Goal: Task Accomplishment & Management: Manage account settings

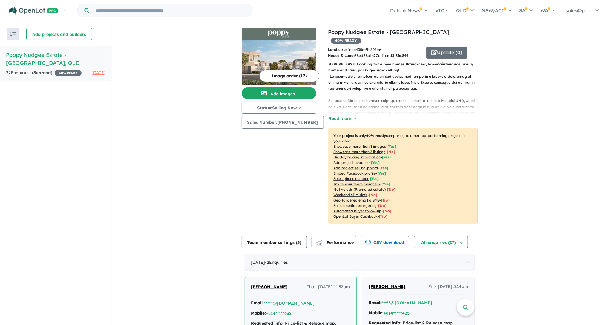
click at [407, 53] on u "$ 1,236,849" at bounding box center [400, 55] width 18 height 4
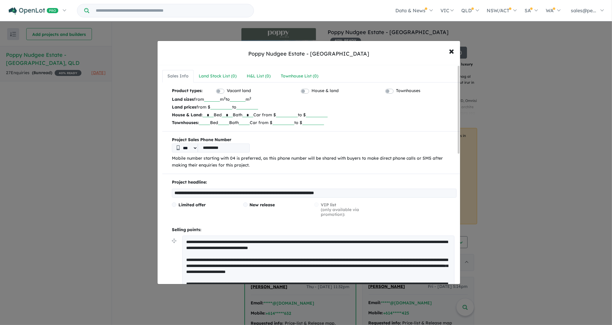
drag, startPoint x: 211, startPoint y: 114, endPoint x: 208, endPoint y: 114, distance: 3.3
click at [208, 114] on input "*" at bounding box center [208, 114] width 11 height 6
type input "*"
click at [298, 114] on input "*******" at bounding box center [287, 114] width 22 height 6
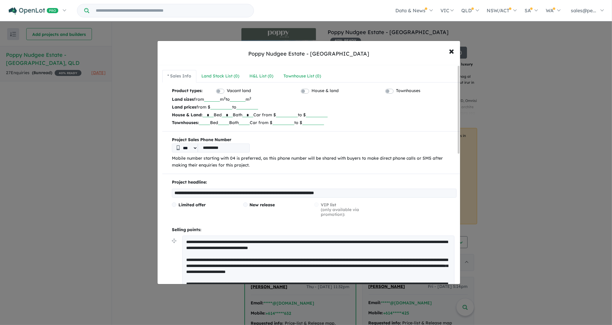
click at [298, 114] on input "*******" at bounding box center [287, 114] width 22 height 6
type input "*******"
click at [432, 115] on p "House & Land: * Bed * Bath * Car from $ ******* to $ *******" at bounding box center [314, 115] width 285 height 8
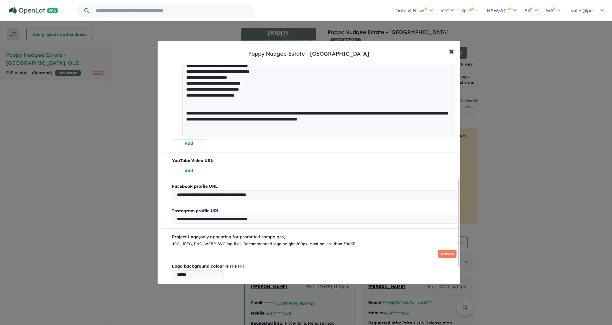
scroll to position [338, 0]
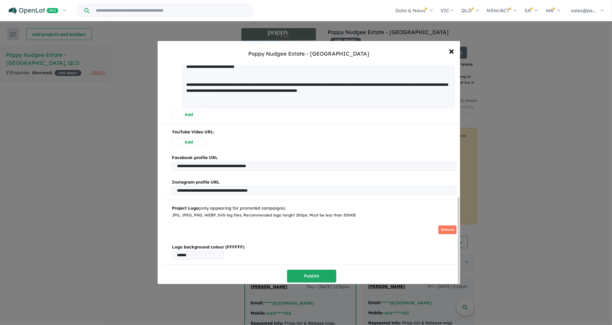
drag, startPoint x: 458, startPoint y: 108, endPoint x: 458, endPoint y: 257, distance: 148.7
click at [458, 257] on div at bounding box center [459, 240] width 2 height 86
click at [317, 272] on button "Publish" at bounding box center [311, 275] width 49 height 13
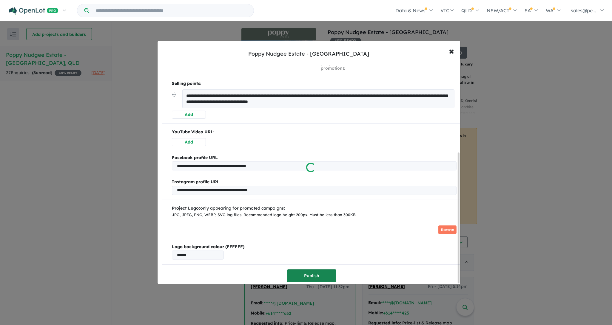
scroll to position [0, 0]
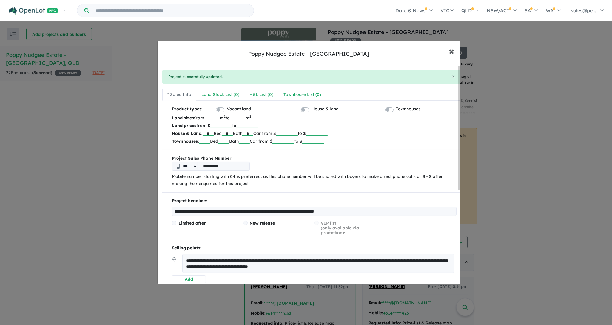
click at [452, 50] on span "×" at bounding box center [451, 50] width 5 height 13
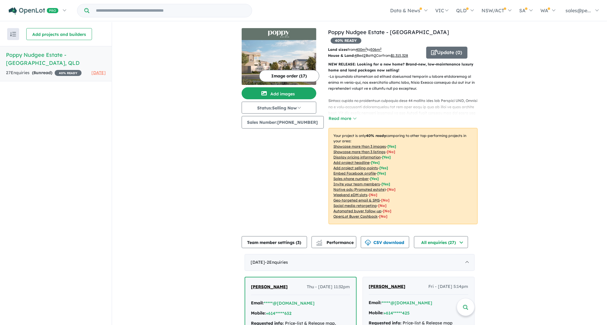
click at [294, 74] on button "Image order ( 17 )" at bounding box center [289, 76] width 60 height 12
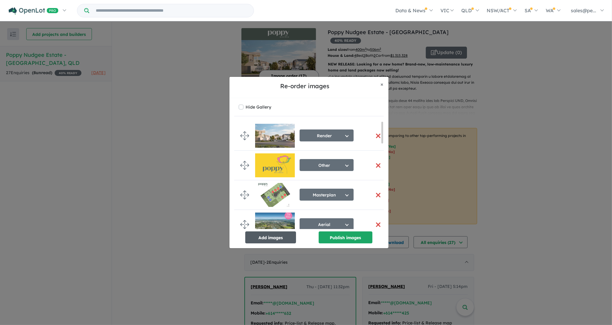
click at [261, 238] on button "Add images" at bounding box center [270, 237] width 51 height 12
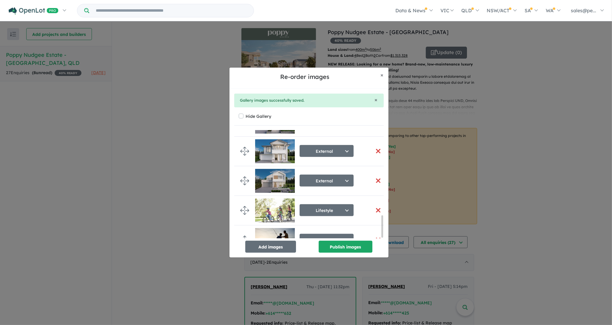
scroll to position [422, 0]
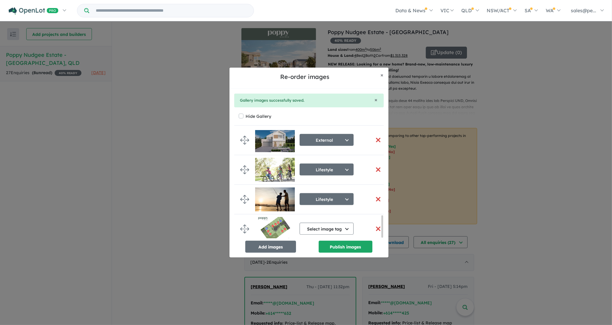
drag, startPoint x: 383, startPoint y: 142, endPoint x: 382, endPoint y: 247, distance: 105.4
click at [382, 247] on div "Render Select image tag Aerial Location Map Masterplan Lifestyle Amenities Park…" at bounding box center [309, 191] width 150 height 122
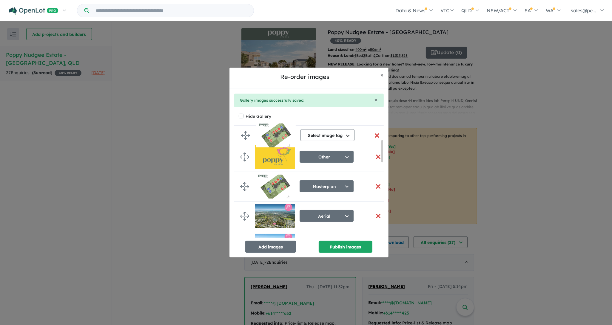
scroll to position [39, 0]
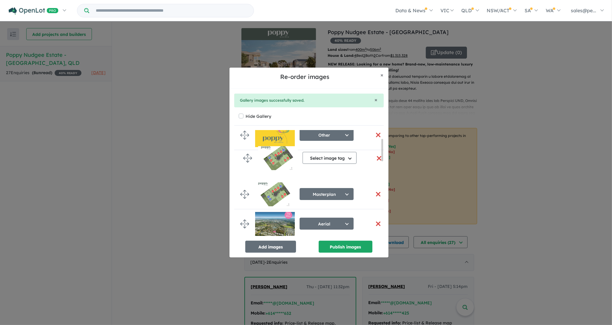
drag, startPoint x: 243, startPoint y: 226, endPoint x: 246, endPoint y: 157, distance: 69.0
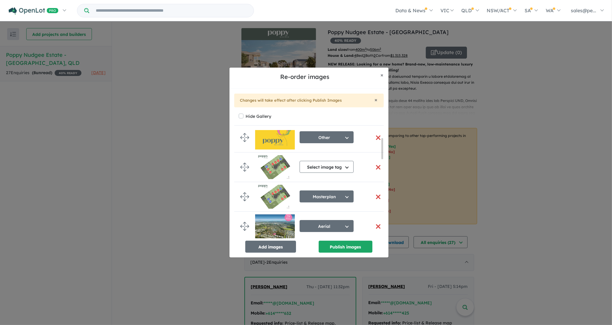
scroll to position [38, 0]
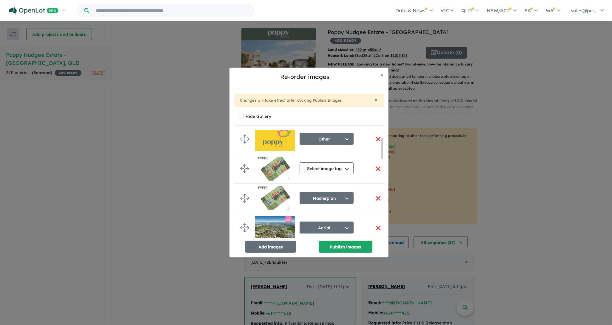
click at [376, 199] on button "button" at bounding box center [378, 198] width 13 height 13
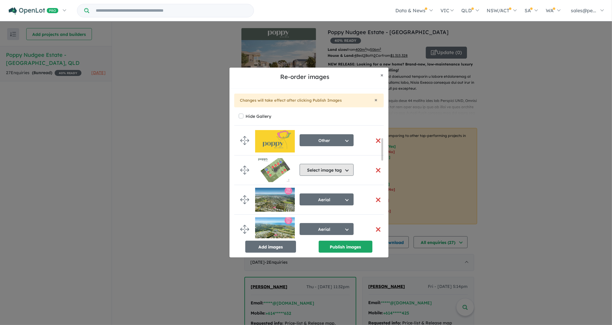
click at [345, 169] on button "Select image tag" at bounding box center [327, 170] width 54 height 12
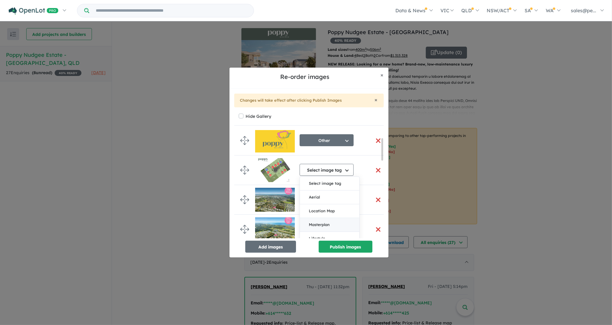
click at [327, 225] on button "Masterplan" at bounding box center [329, 225] width 59 height 14
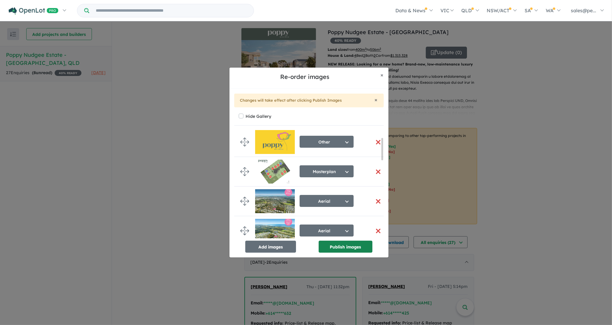
click at [344, 248] on button "Publish images" at bounding box center [346, 246] width 54 height 12
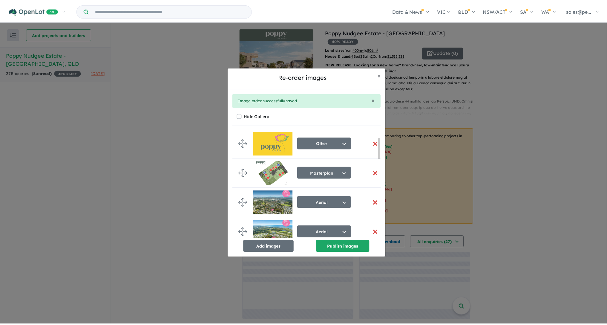
scroll to position [32, 0]
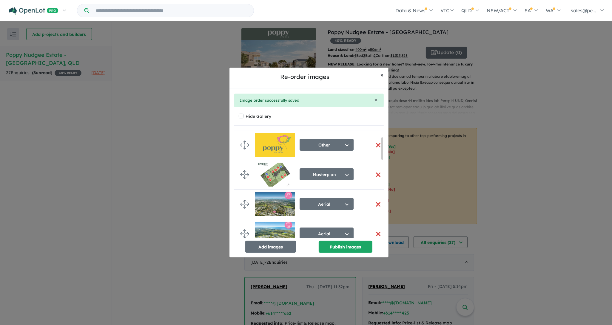
click at [383, 73] on span "×" at bounding box center [382, 74] width 3 height 7
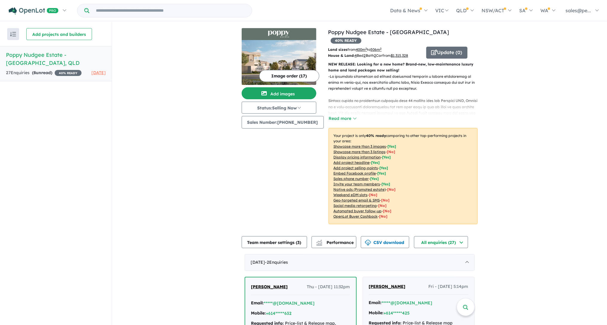
click at [508, 93] on div "View all projects in your account Poppy Nudgee Estate - Nudgee 40 % READY Land …" at bounding box center [359, 284] width 495 height 525
